Goal: Information Seeking & Learning: Learn about a topic

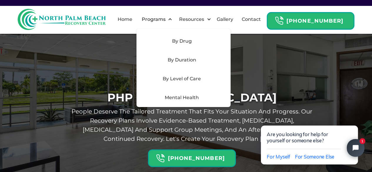
click at [185, 78] on div "By Level of Care" at bounding box center [181, 78] width 83 height 7
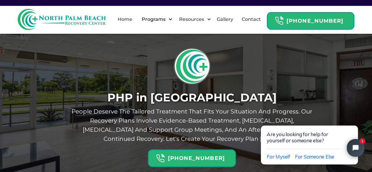
click at [167, 20] on div "Programs" at bounding box center [153, 19] width 27 height 7
click at [172, 19] on div at bounding box center [170, 19] width 4 height 4
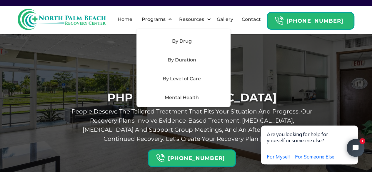
click at [182, 98] on div "Mental Health" at bounding box center [181, 97] width 83 height 7
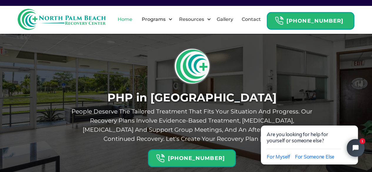
click at [130, 26] on link "Home" at bounding box center [125, 19] width 22 height 19
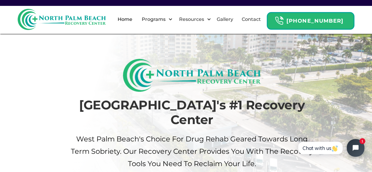
scroll to position [150, 0]
